Goal: Book appointment/travel/reservation

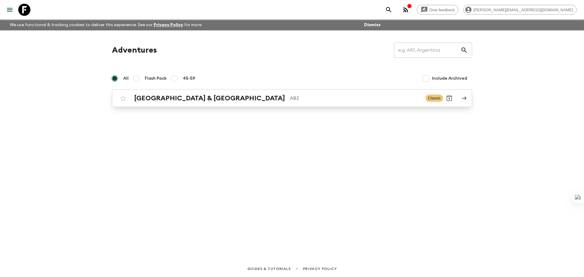
click at [153, 97] on h2 "[GEOGRAPHIC_DATA] & [GEOGRAPHIC_DATA]" at bounding box center [209, 98] width 151 height 8
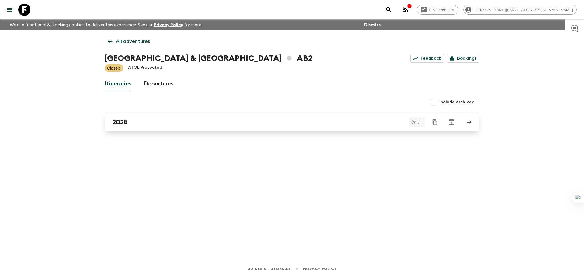
click at [156, 123] on div "2025" at bounding box center [286, 122] width 348 height 8
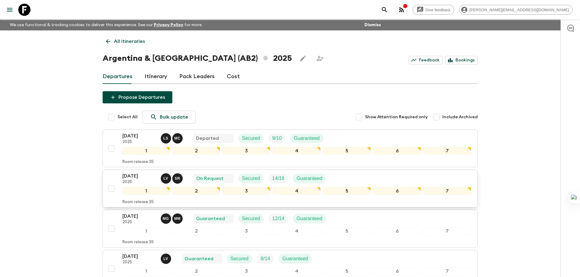
click at [359, 177] on div "[DATE] 2025 L V S R On Request Secured 14 / 16 Guaranteed" at bounding box center [296, 179] width 349 height 12
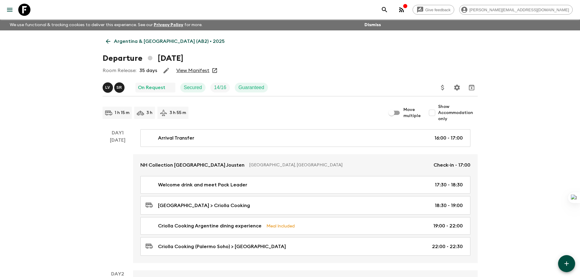
click at [187, 74] on div "Room Release: 35 days View Manifest" at bounding box center [290, 71] width 375 height 12
click at [188, 71] on link "View Manifest" at bounding box center [192, 71] width 33 height 6
